Goal: Information Seeking & Learning: Learn about a topic

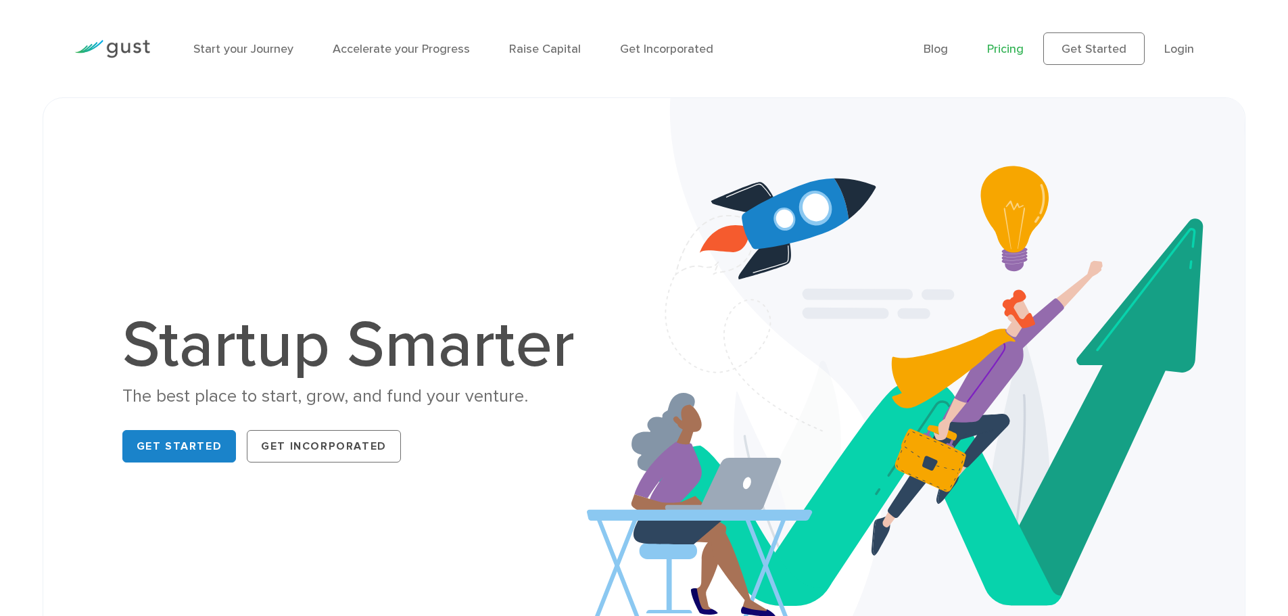
click at [1010, 50] on link "Pricing" at bounding box center [1005, 49] width 37 height 14
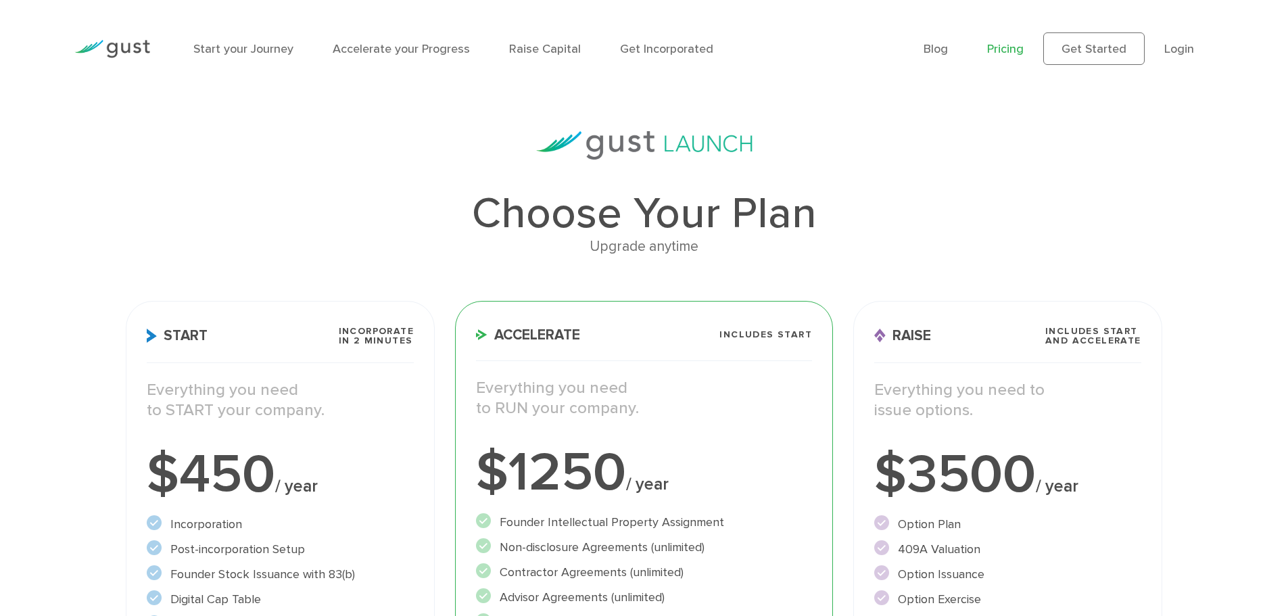
drag, startPoint x: 960, startPoint y: 53, endPoint x: 951, endPoint y: 52, distance: 9.5
click at [959, 53] on ul "Blog FAQ Pricing Get Started Login Login" at bounding box center [1068, 48] width 290 height 32
click at [948, 52] on link "Blog" at bounding box center [935, 49] width 24 height 14
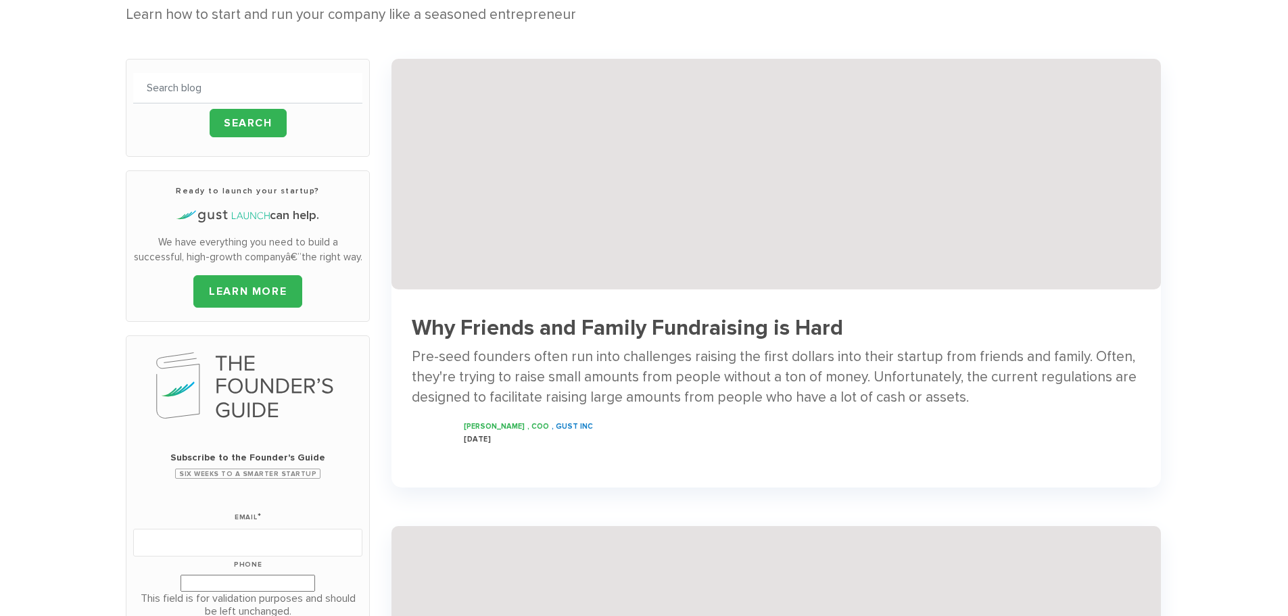
scroll to position [225, 0]
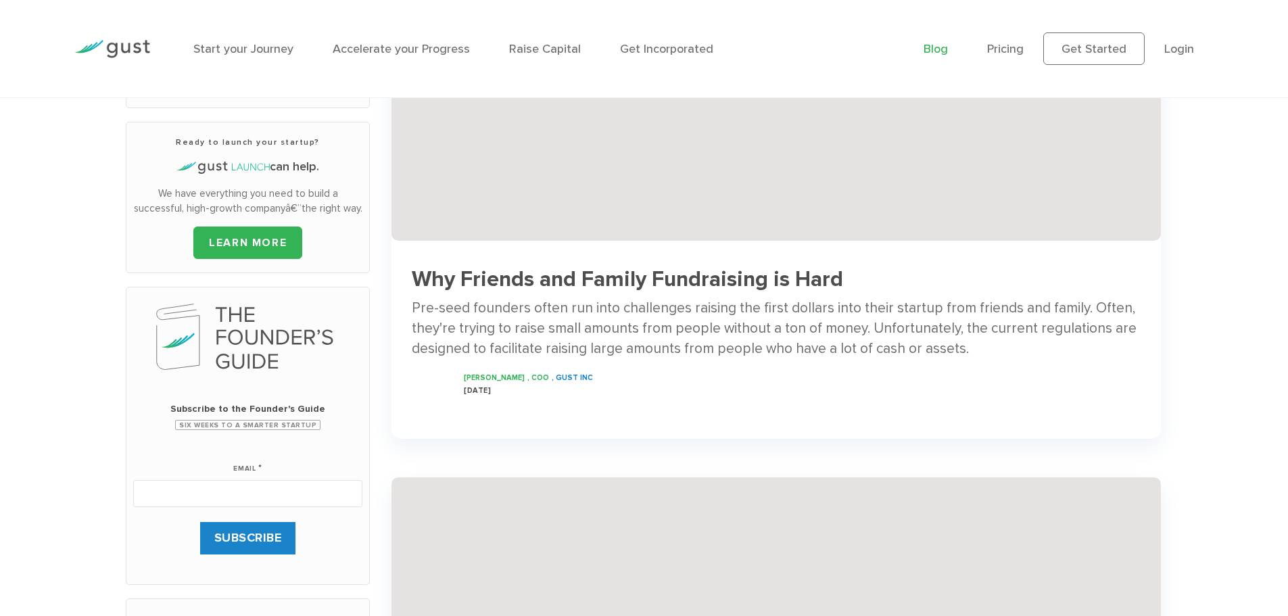
click at [569, 289] on h3 "Why Friends and Family Fundraising is Hard" at bounding box center [776, 280] width 729 height 24
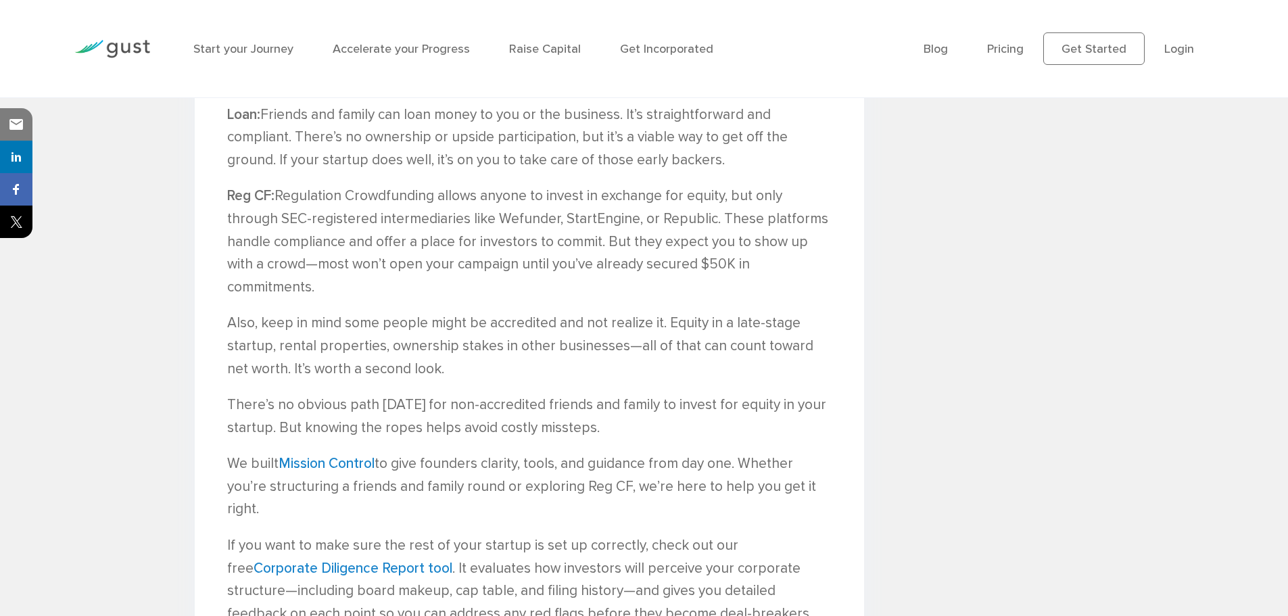
scroll to position [1129, 0]
